Goal: Complete application form

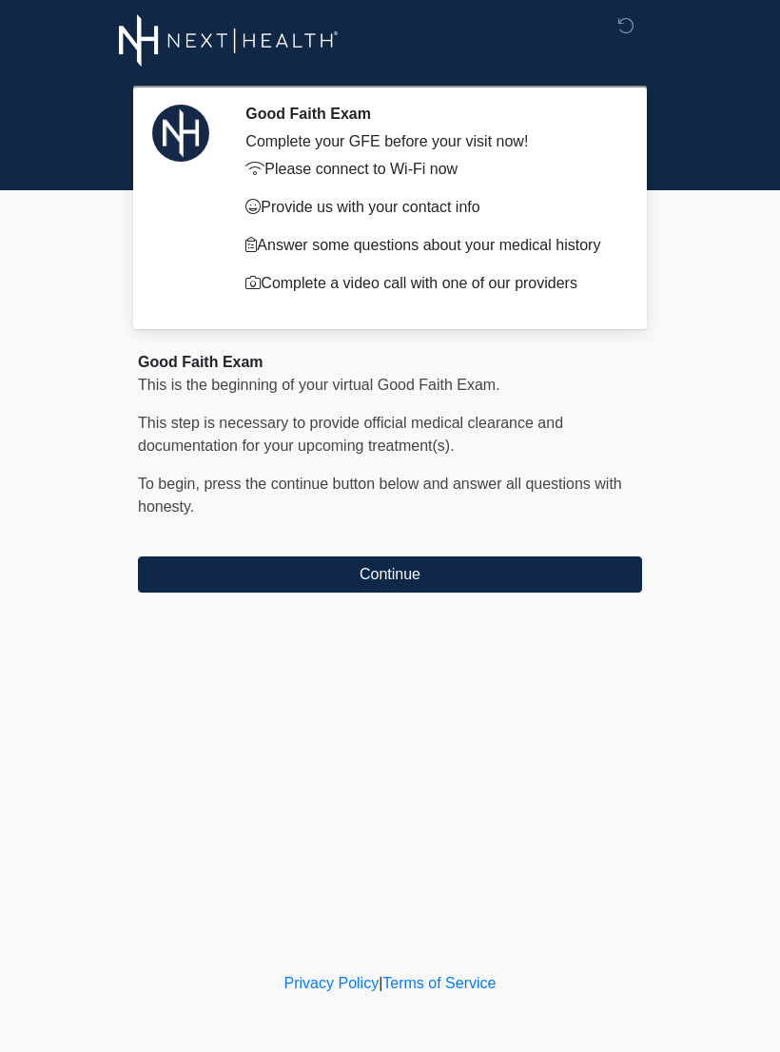
click at [577, 559] on button "Continue" at bounding box center [390, 574] width 504 height 36
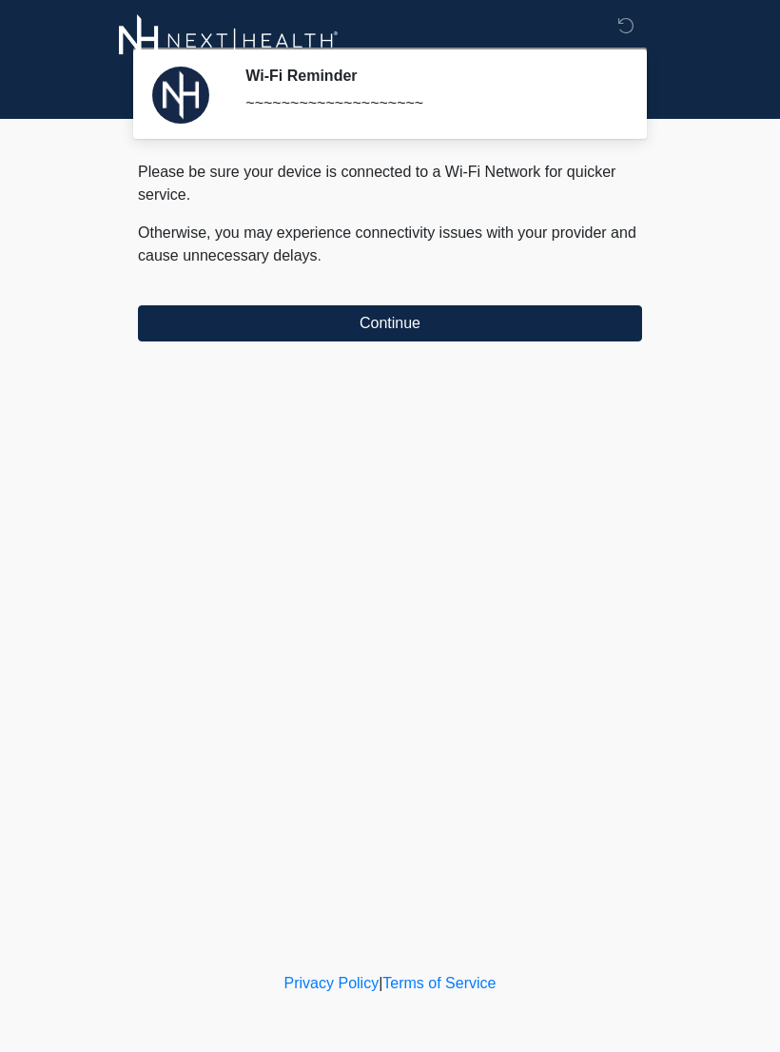
click at [587, 314] on button "Continue" at bounding box center [390, 323] width 504 height 36
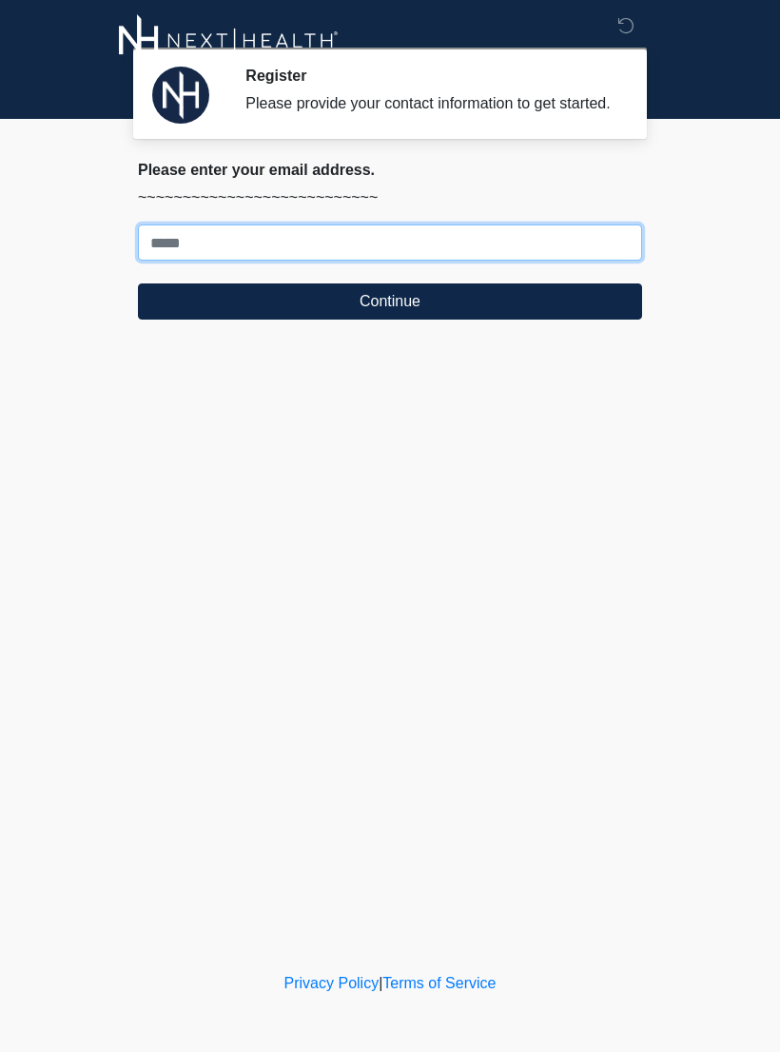
click at [609, 249] on input "Where should we email your treatment plan?" at bounding box center [390, 242] width 504 height 36
type input "**********"
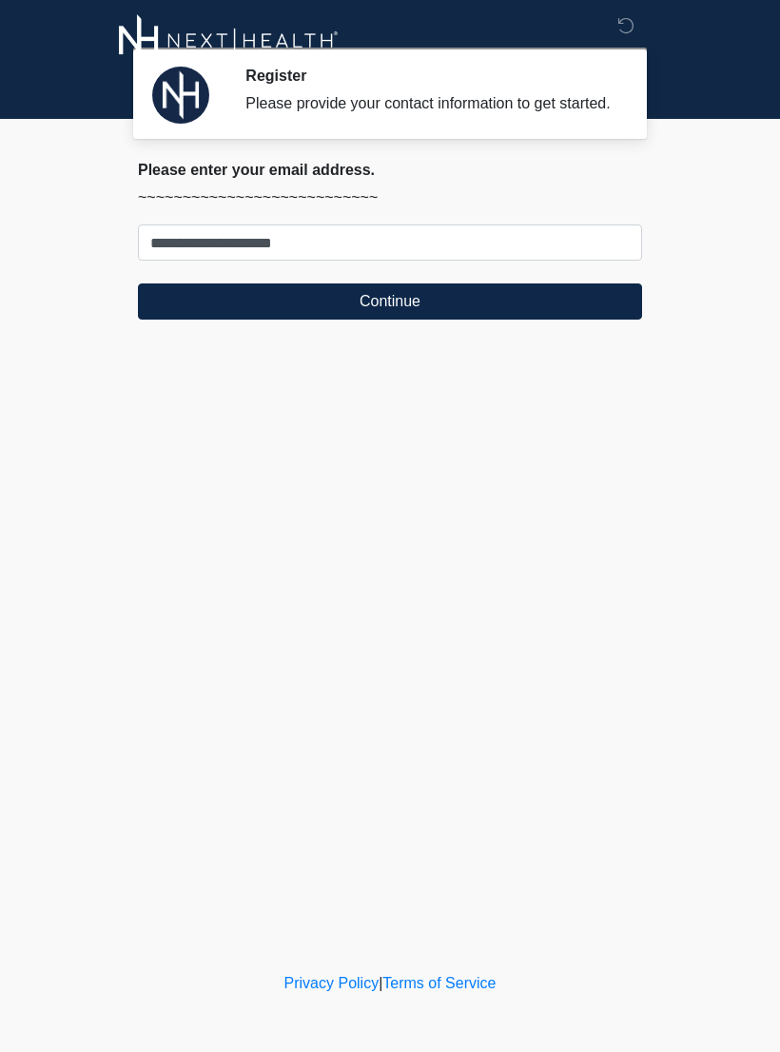
click at [474, 312] on button "Continue" at bounding box center [390, 301] width 504 height 36
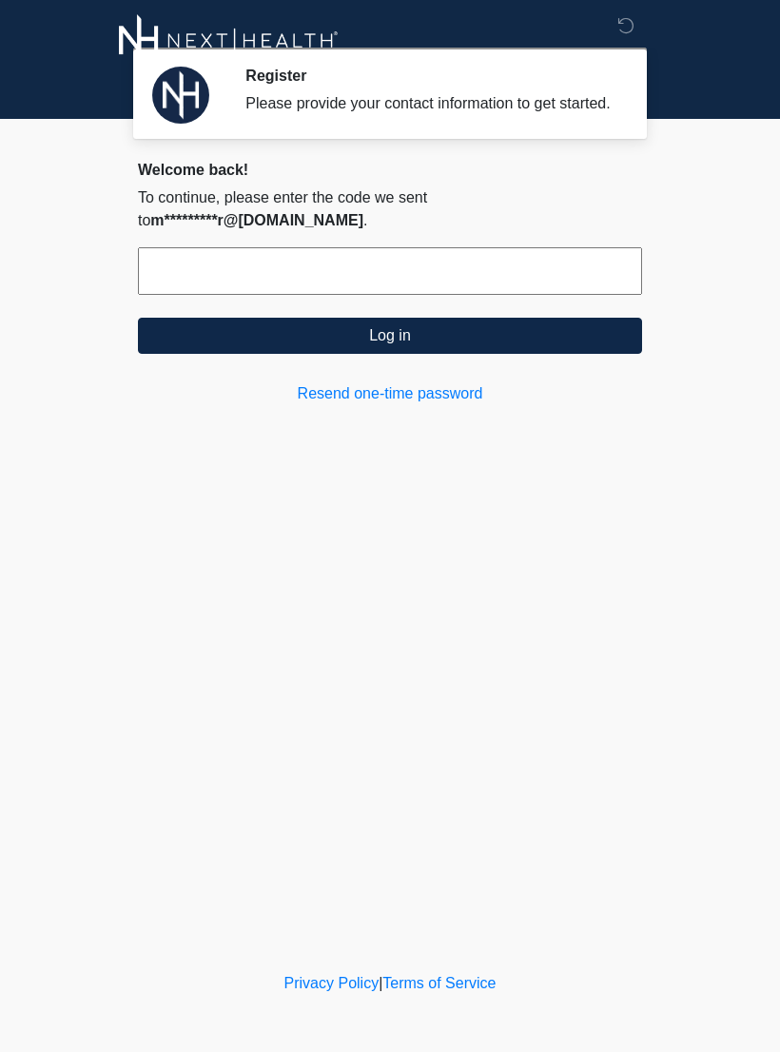
click at [264, 266] on input "text" at bounding box center [390, 271] width 504 height 48
type input "*"
type input "******"
click at [479, 350] on div "Welcome back! To continue, please enter the code we sent to m*********r@[DOMAIN…" at bounding box center [390, 283] width 504 height 244
click at [473, 341] on button "Log in" at bounding box center [390, 336] width 504 height 36
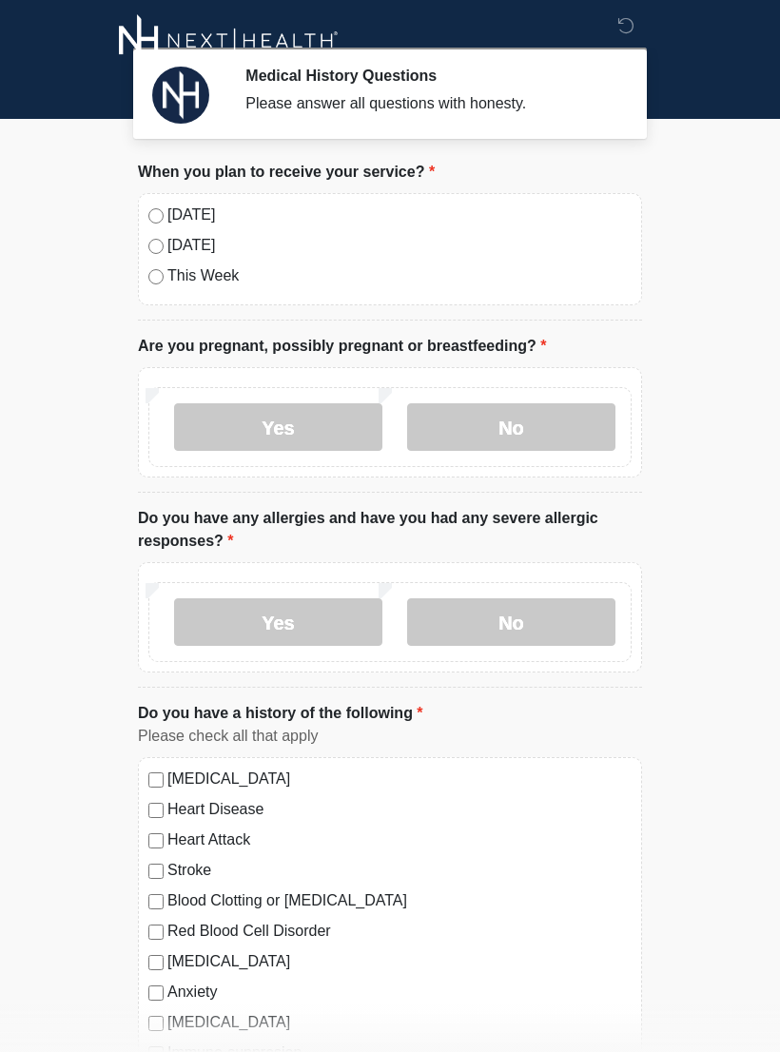
click at [194, 215] on label "[DATE]" at bounding box center [399, 214] width 464 height 23
click at [523, 434] on label "No" at bounding box center [511, 427] width 208 height 48
click at [573, 642] on label "No" at bounding box center [511, 622] width 208 height 48
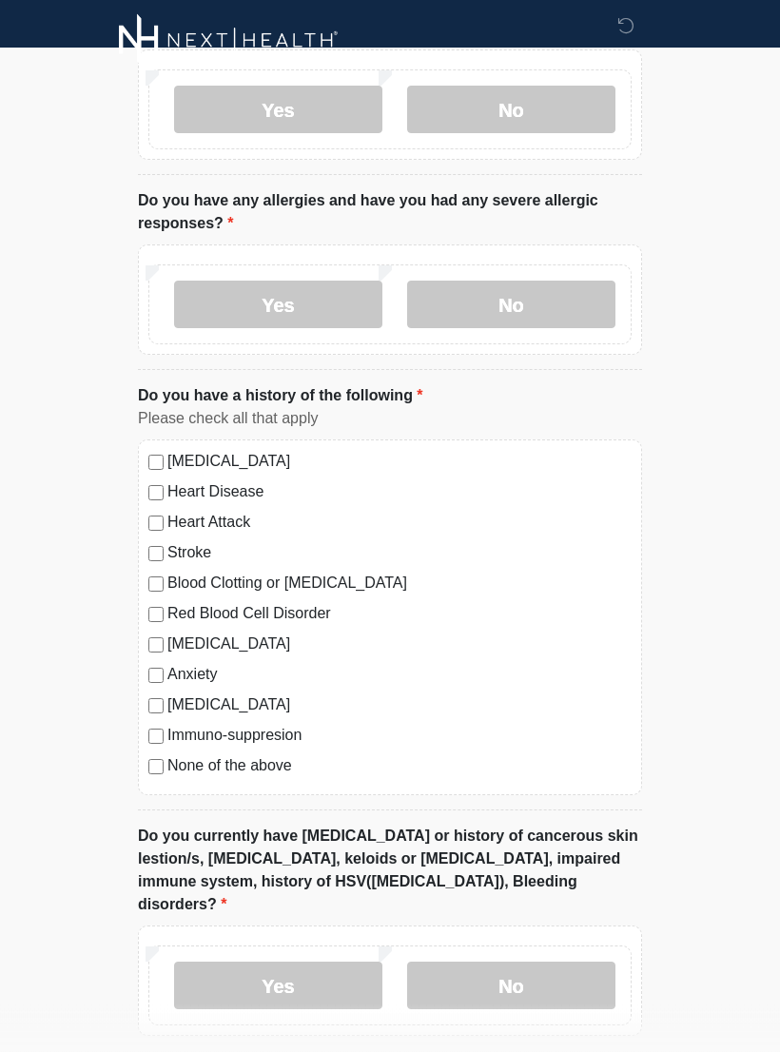
scroll to position [358, 0]
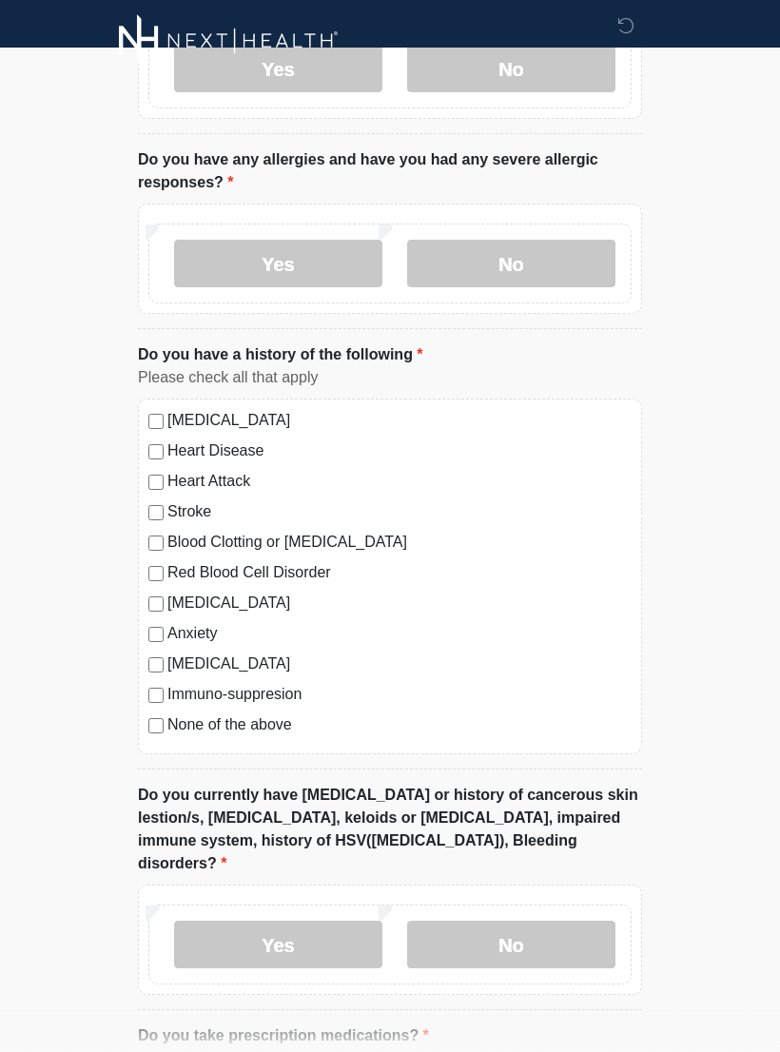
click at [188, 627] on label "Anxiety" at bounding box center [399, 633] width 464 height 23
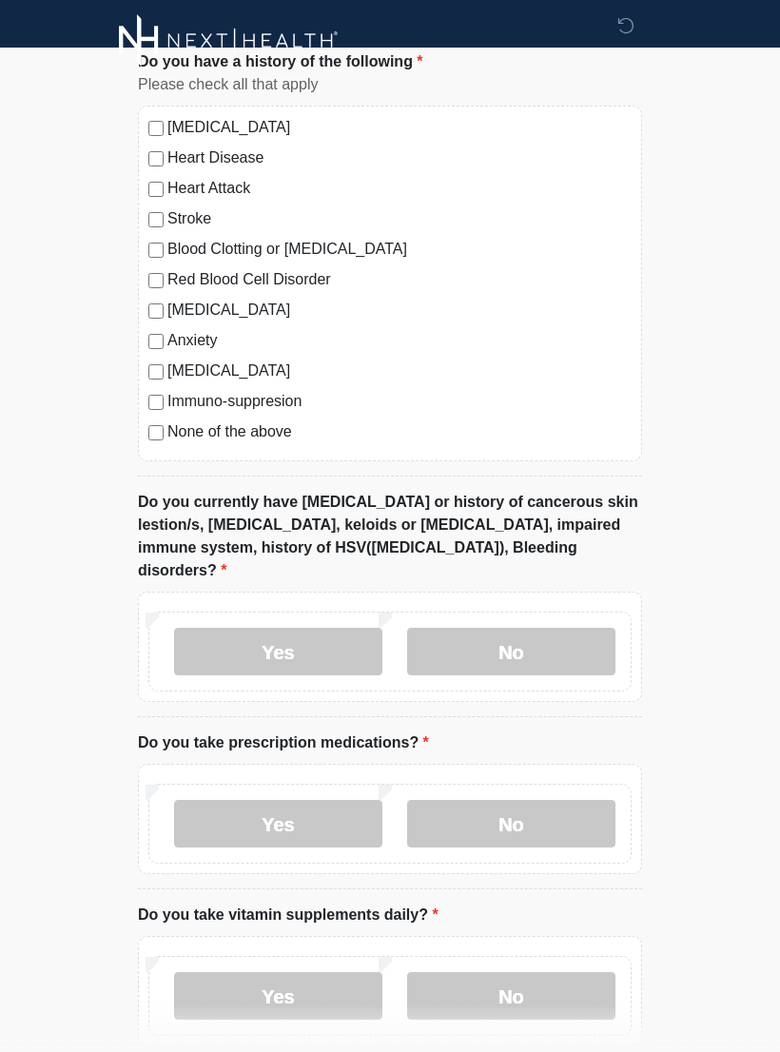
scroll to position [651, 0]
click at [533, 628] on label "No" at bounding box center [511, 652] width 208 height 48
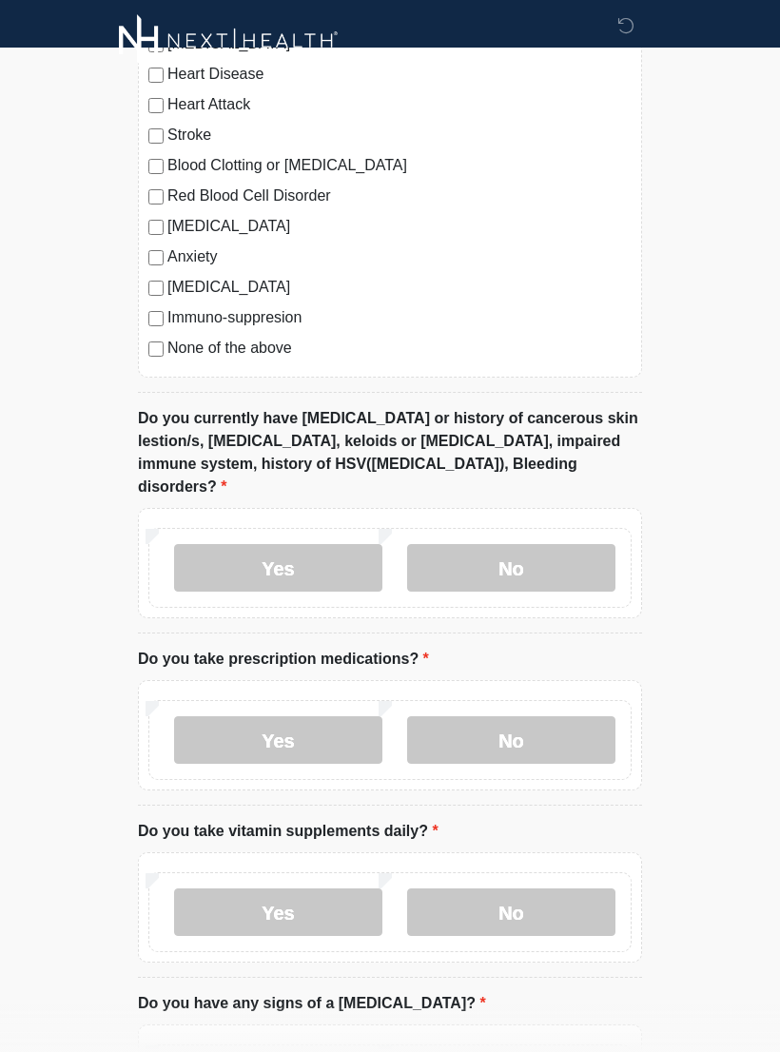
scroll to position [783, 0]
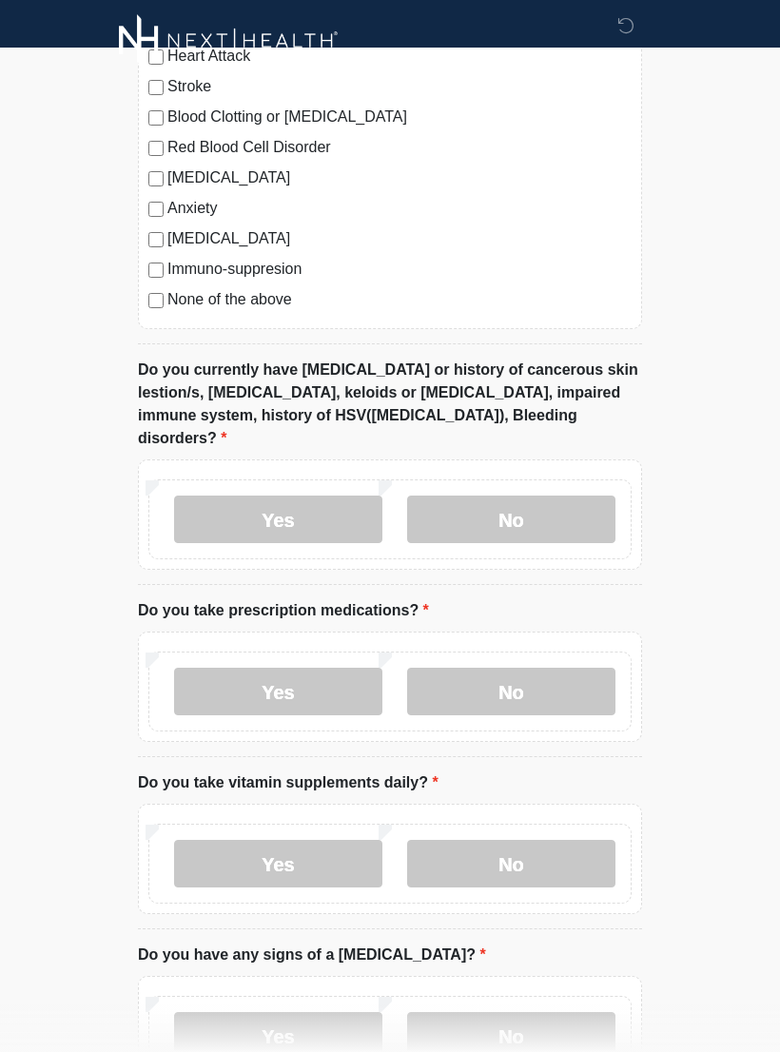
click at [332, 667] on label "Yes" at bounding box center [278, 691] width 208 height 48
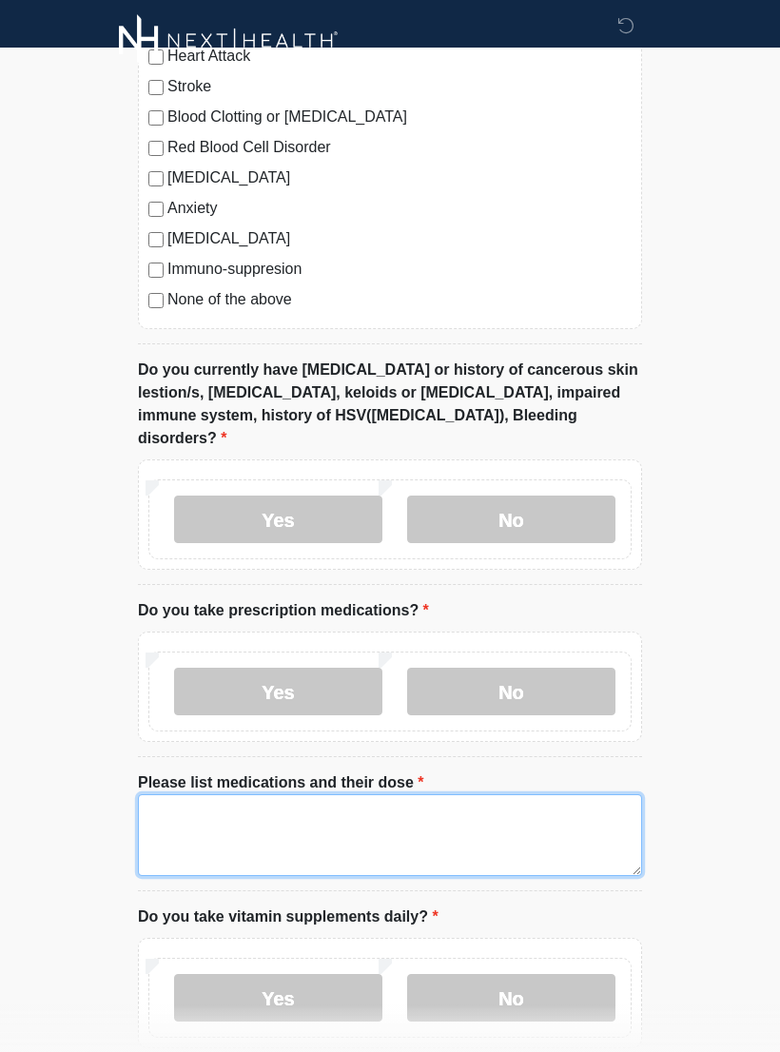
click at [441, 816] on textarea "Please list medications and their dose" at bounding box center [390, 835] width 504 height 82
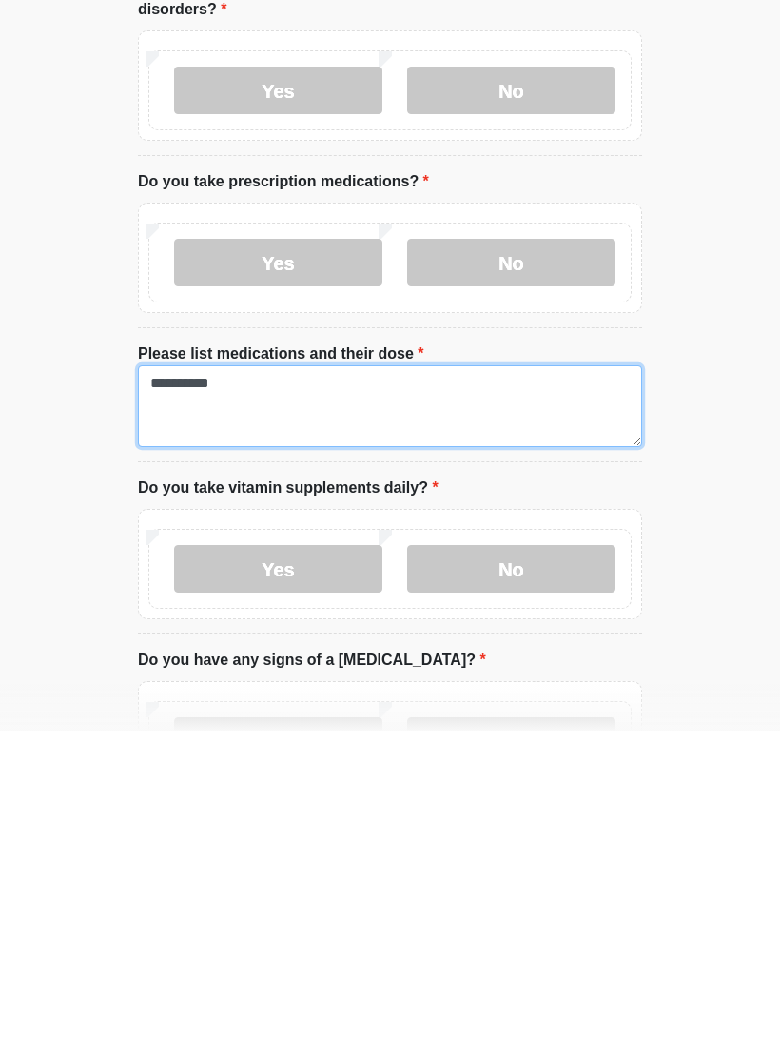
type textarea "**********"
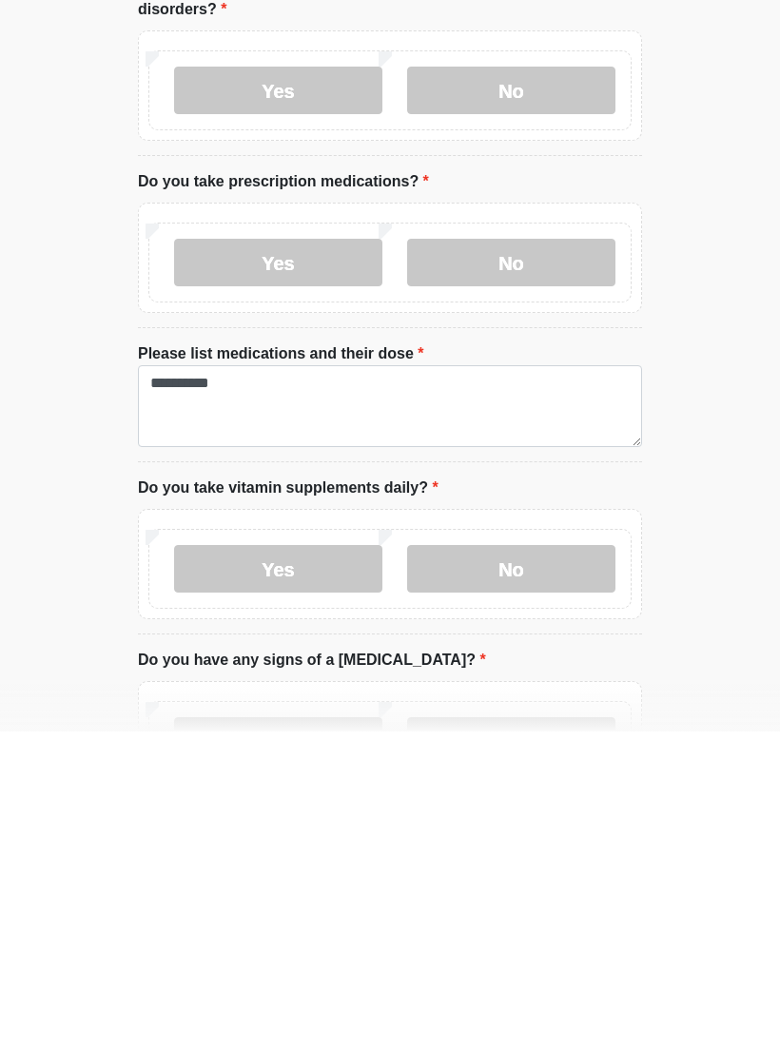
click at [285, 865] on label "Yes" at bounding box center [278, 889] width 208 height 48
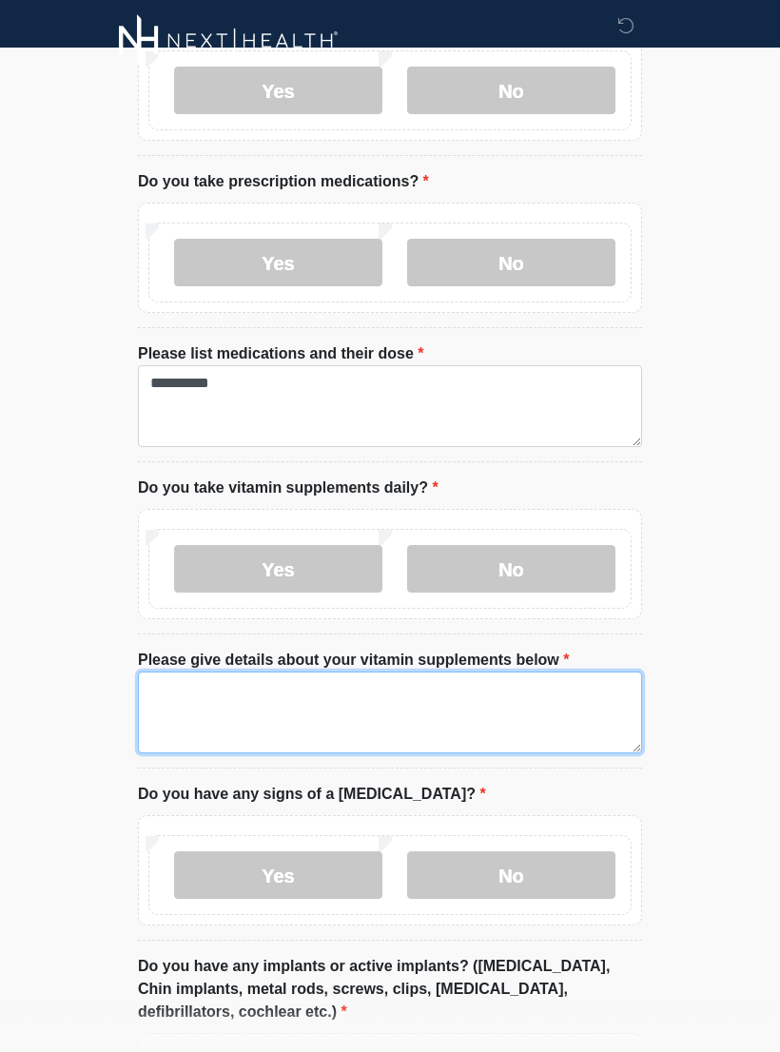
click at [412, 685] on textarea "Please give details about your vitamin supplements below" at bounding box center [390, 712] width 504 height 82
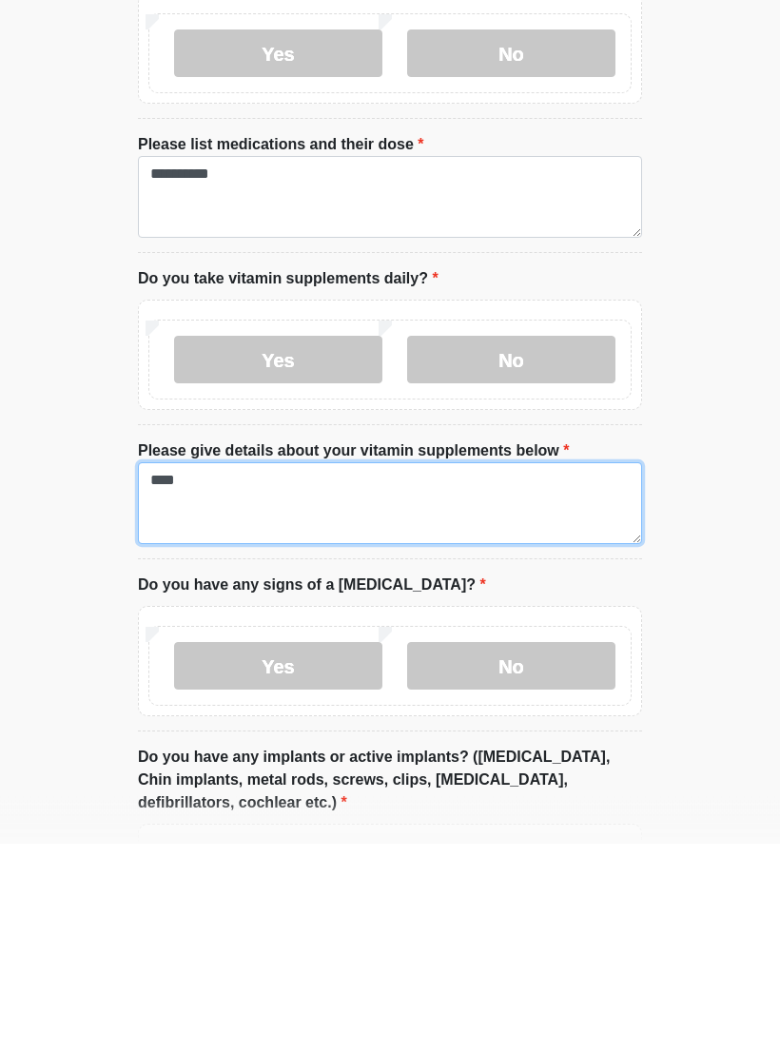
type textarea "****"
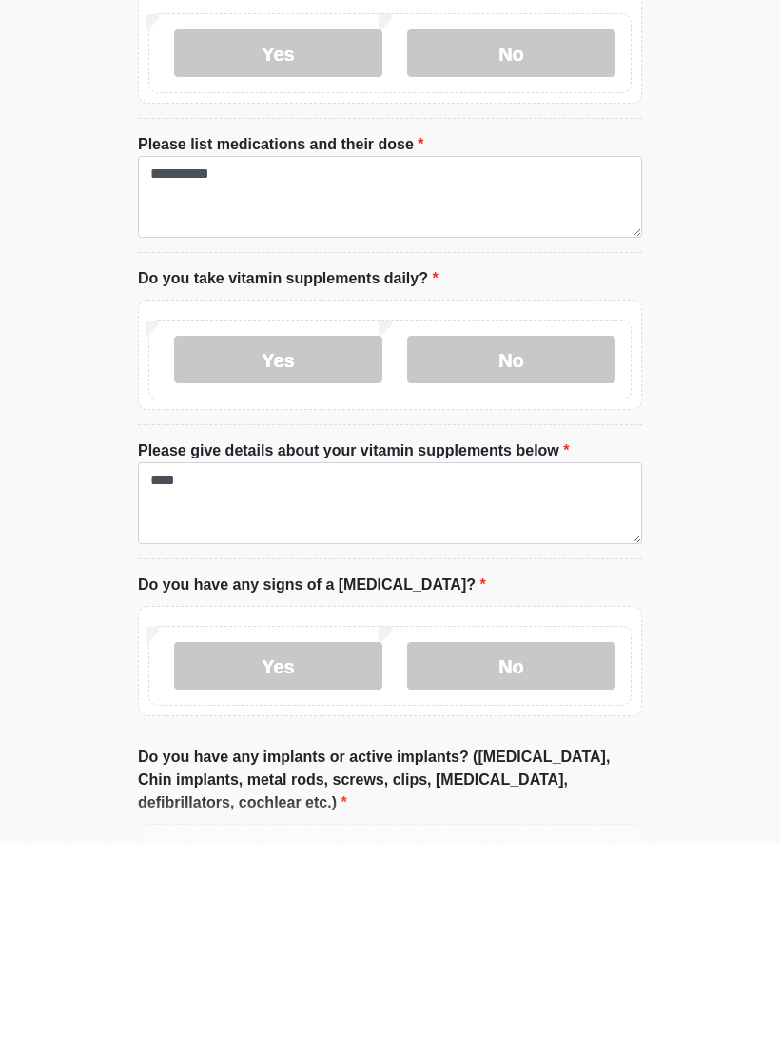
click at [536, 851] on label "No" at bounding box center [511, 875] width 208 height 48
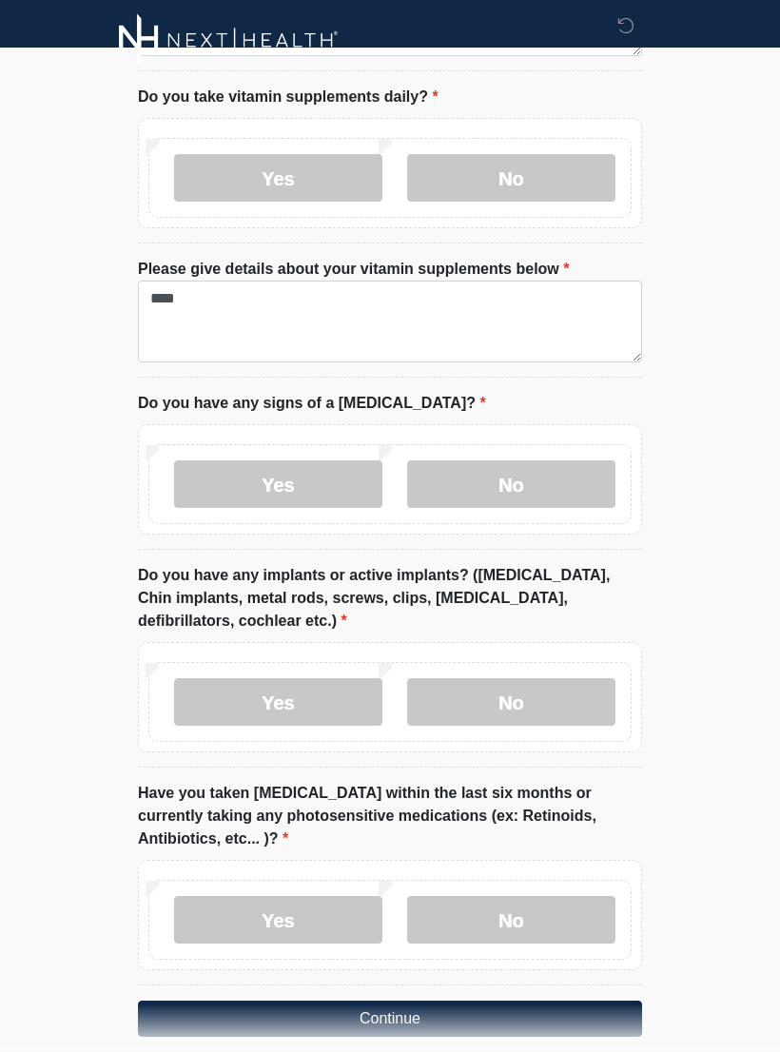
scroll to position [1633, 0]
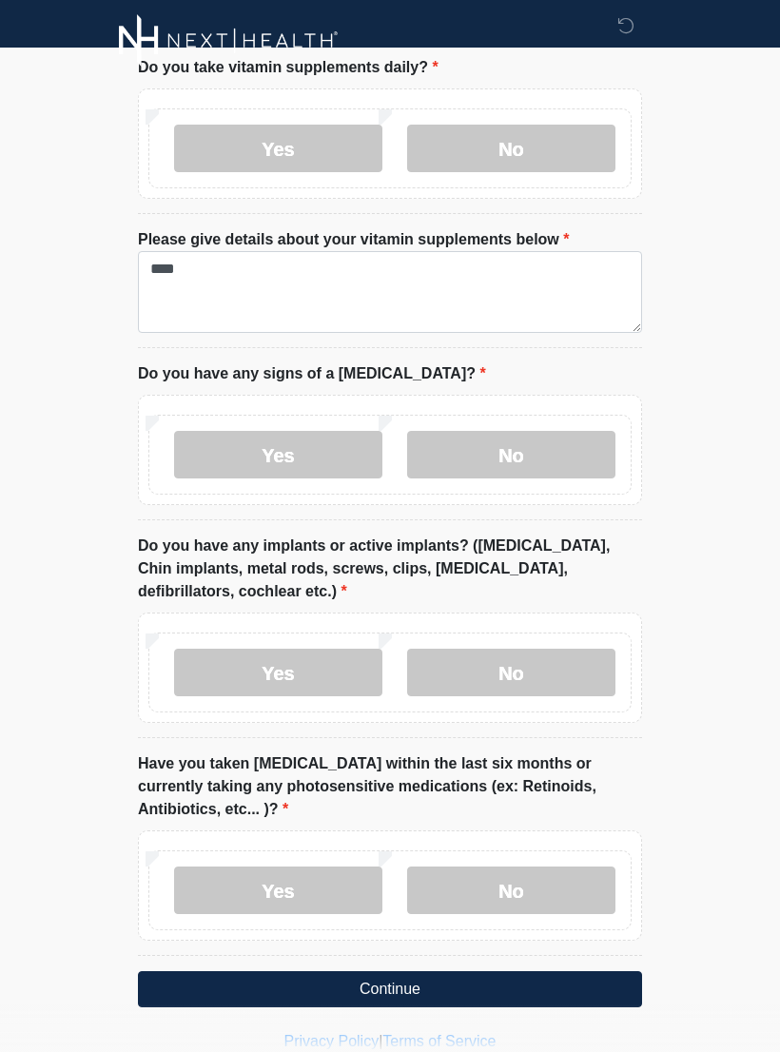
click at [549, 648] on label "No" at bounding box center [511, 672] width 208 height 48
click at [467, 866] on label "No" at bounding box center [511, 890] width 208 height 48
click at [350, 971] on button "Continue" at bounding box center [390, 989] width 504 height 36
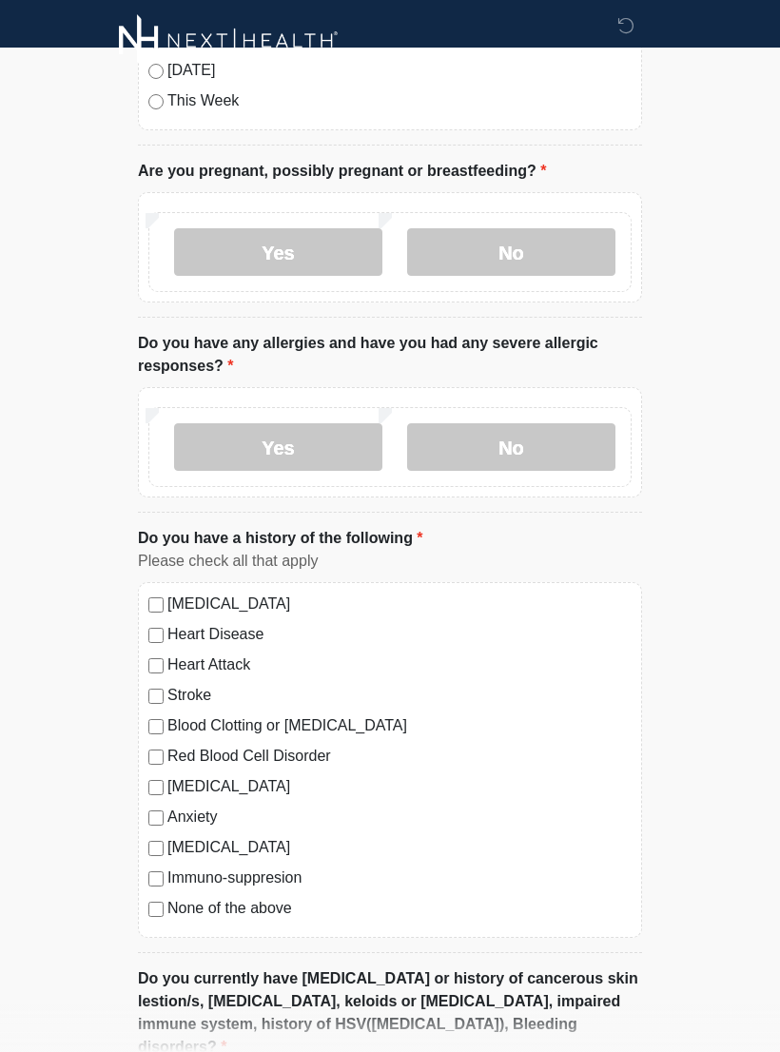
scroll to position [0, 0]
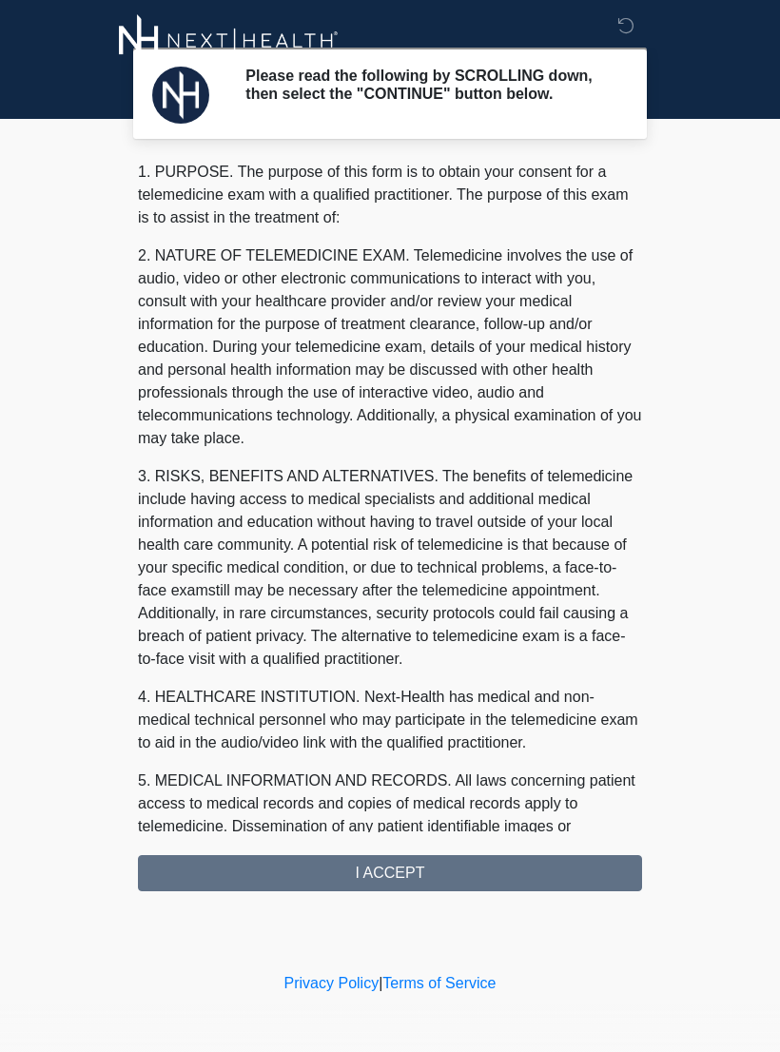
click at [301, 889] on div "1. PURPOSE. The purpose of this form is to obtain your consent for a telemedici…" at bounding box center [390, 526] width 504 height 730
click at [359, 873] on div "1. PURPOSE. The purpose of this form is to obtain your consent for a telemedici…" at bounding box center [390, 526] width 504 height 730
click at [387, 880] on div "1. PURPOSE. The purpose of this form is to obtain your consent for a telemedici…" at bounding box center [390, 526] width 504 height 730
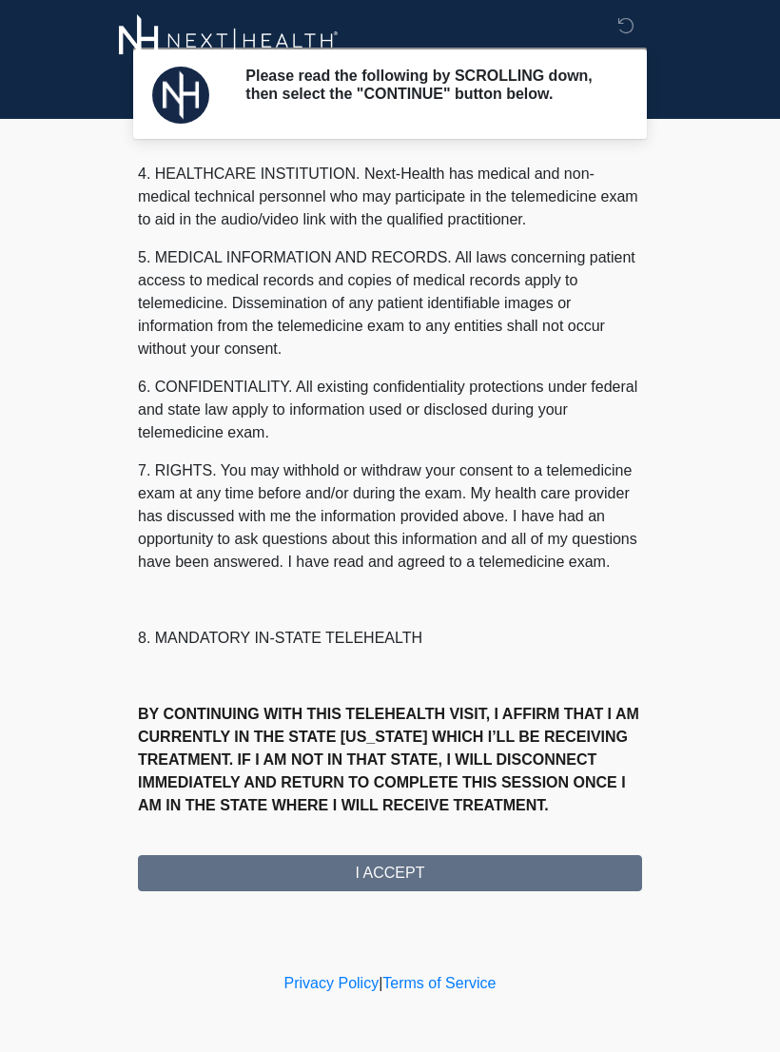
click at [383, 880] on div "1. PURPOSE. The purpose of this form is to obtain your consent for a telemedici…" at bounding box center [390, 526] width 504 height 730
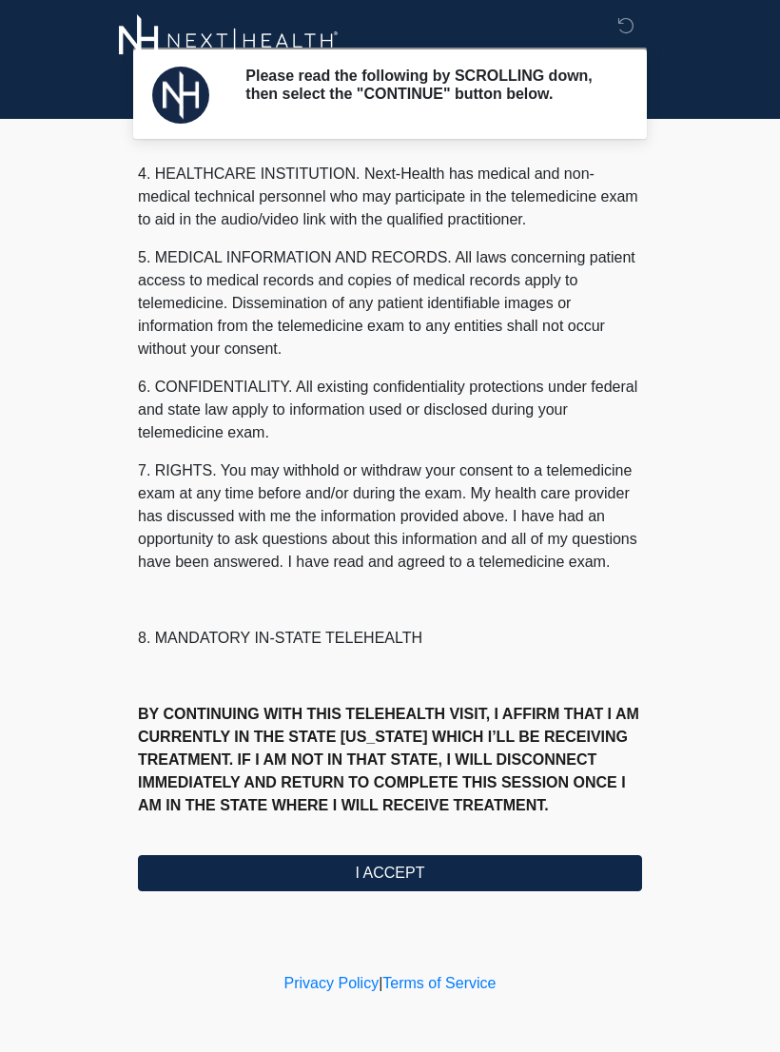
click at [389, 882] on button "I ACCEPT" at bounding box center [390, 873] width 504 height 36
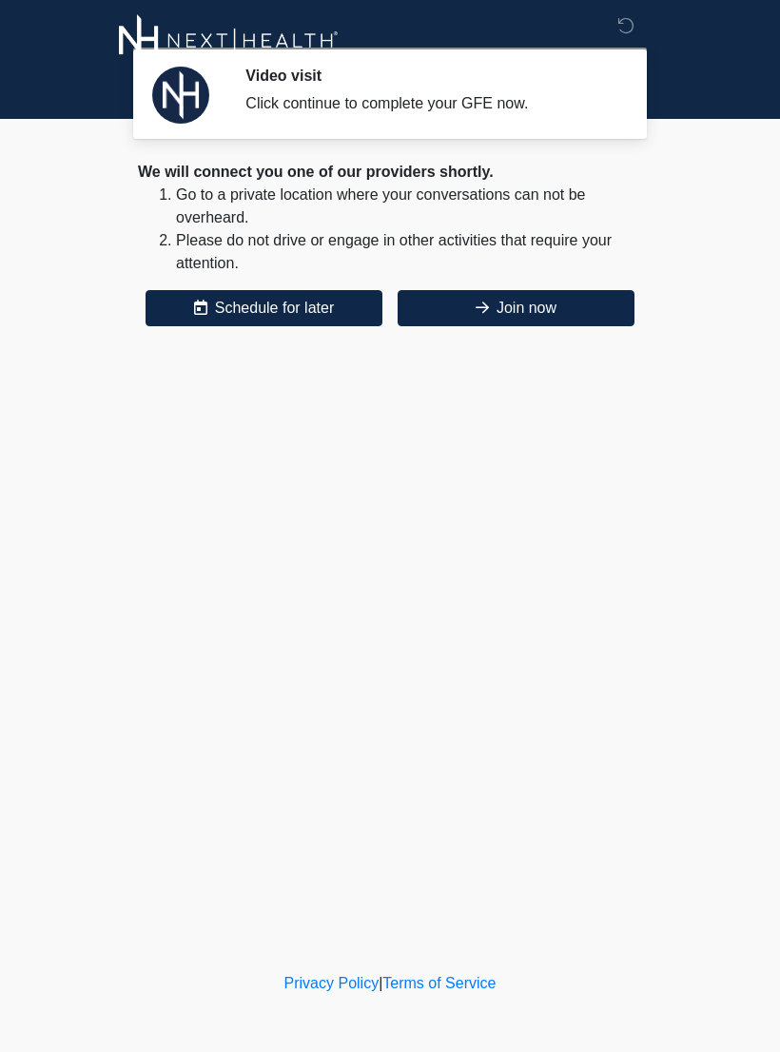
click at [501, 303] on button "Join now" at bounding box center [515, 308] width 237 height 36
